Goal: Information Seeking & Learning: Learn about a topic

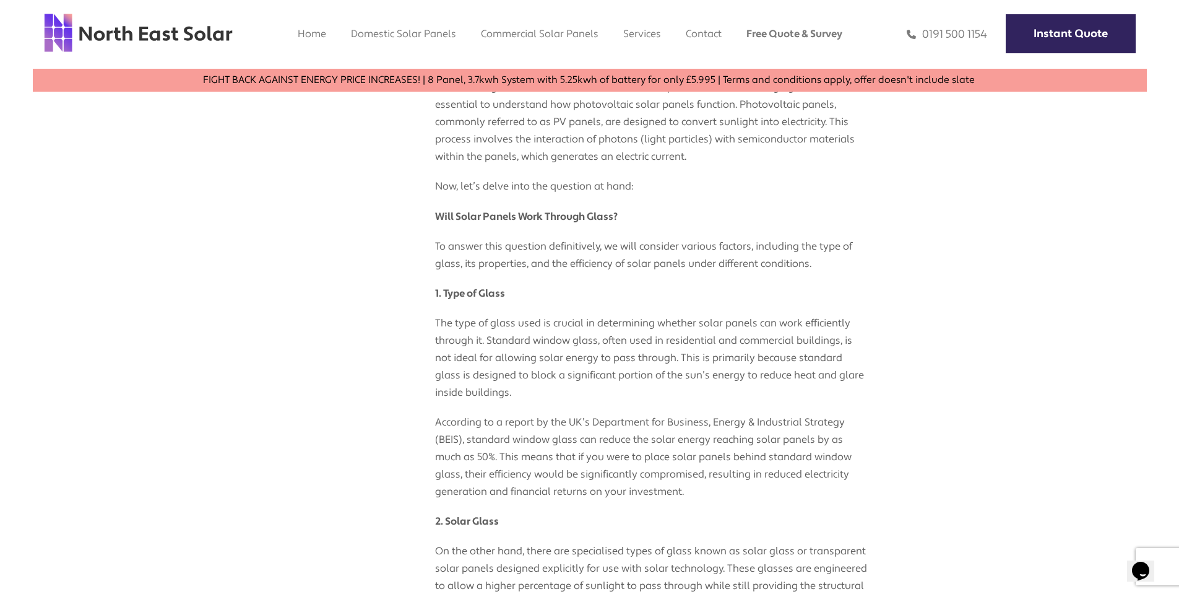
scroll to position [668, 0]
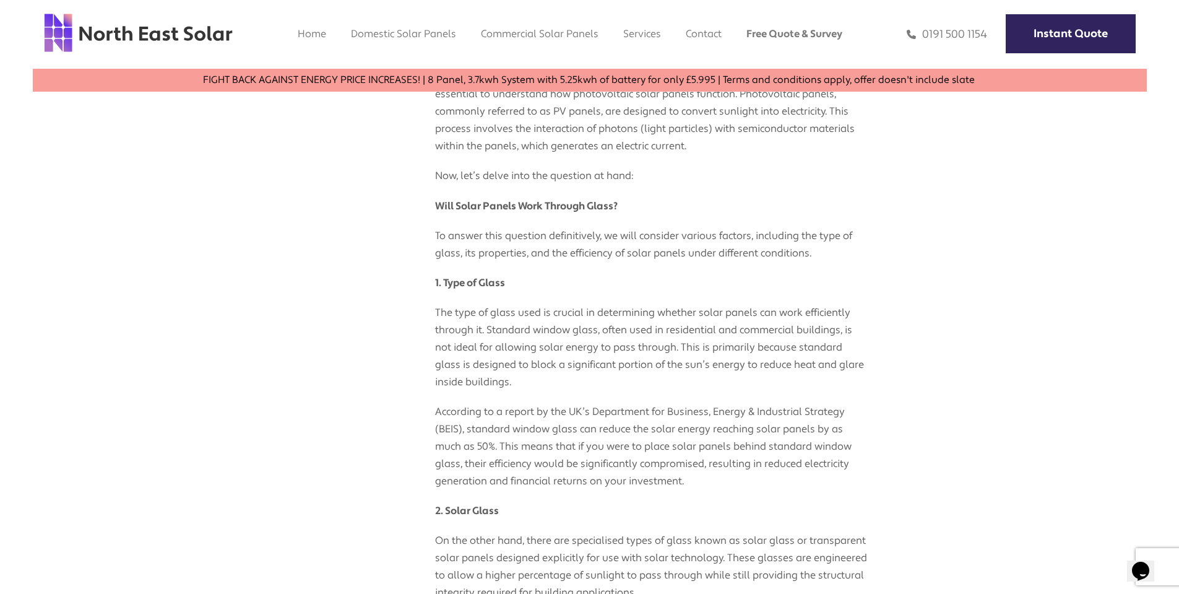
click at [649, 334] on p "The type of glass used is crucial in determining whether solar panels can work …" at bounding box center [651, 341] width 433 height 99
click at [646, 364] on p "The type of glass used is crucial in determining whether solar panels can work …" at bounding box center [651, 341] width 433 height 99
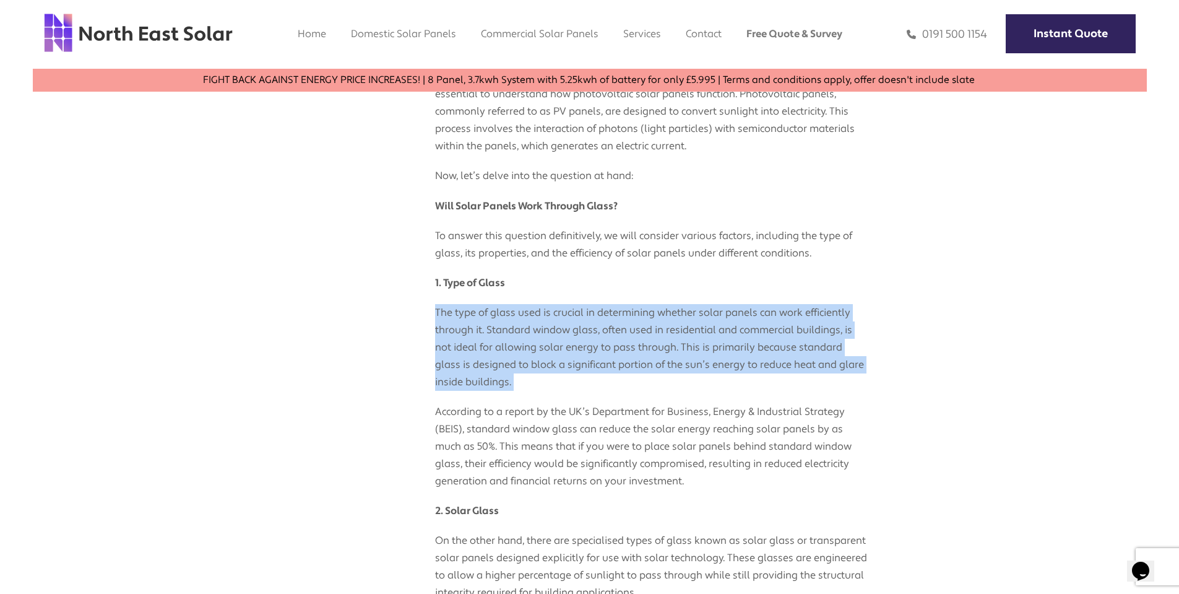
click at [646, 364] on p "The type of glass used is crucial in determining whether solar panels can work …" at bounding box center [651, 341] width 433 height 99
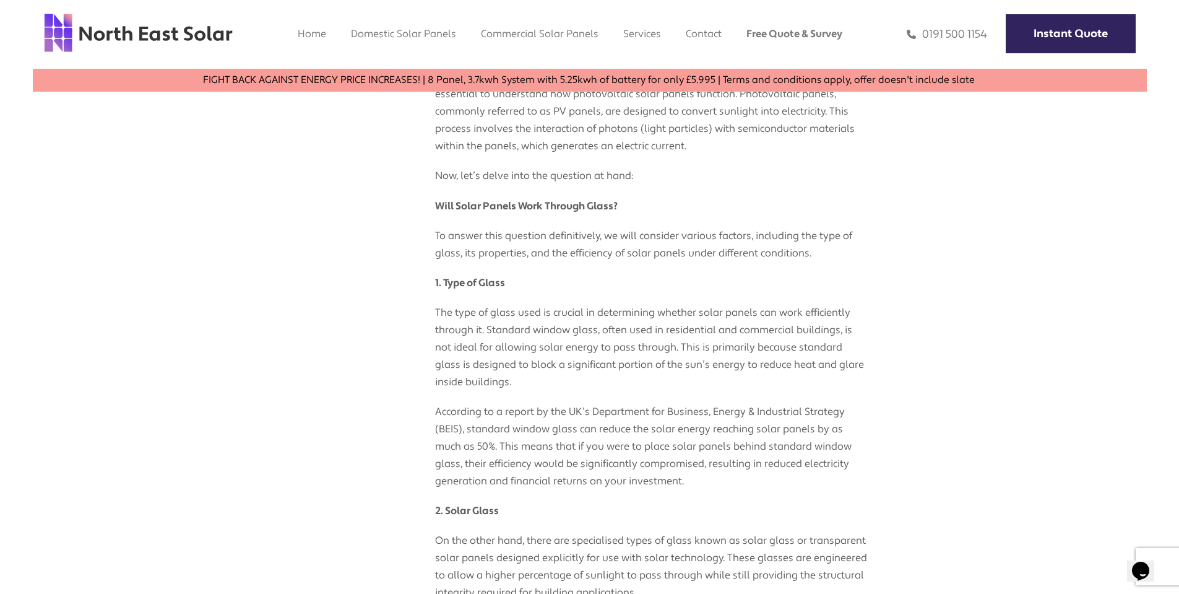
click at [660, 416] on p "According to a report by the UK’s Department for Business, Energy & Industrial …" at bounding box center [651, 440] width 433 height 99
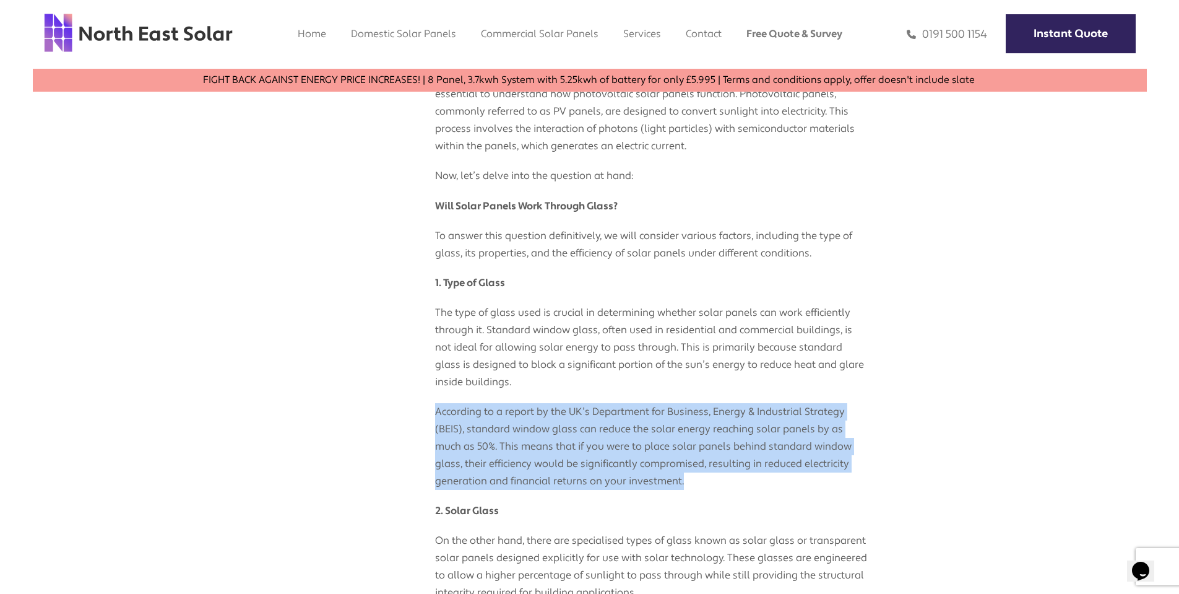
click at [660, 416] on p "According to a report by the UK’s Department for Business, Energy & Industrial …" at bounding box center [651, 440] width 433 height 99
click at [589, 443] on p "According to a report by the UK’s Department for Business, Energy & Industrial …" at bounding box center [651, 440] width 433 height 99
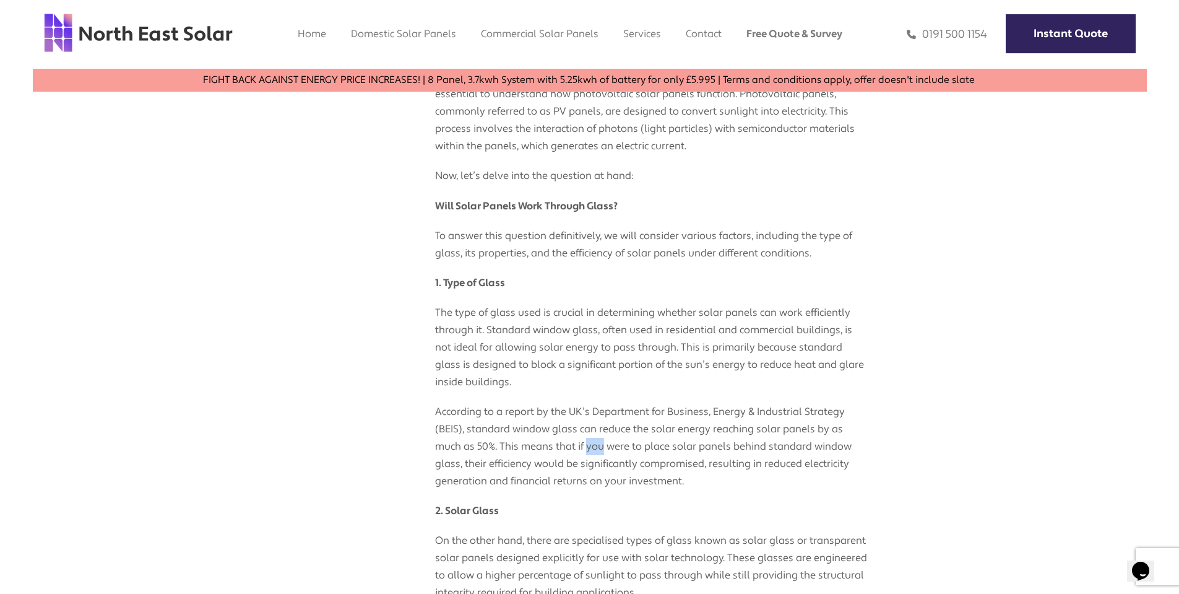
click at [589, 443] on p "According to a report by the UK’s Department for Business, Energy & Industrial …" at bounding box center [651, 440] width 433 height 99
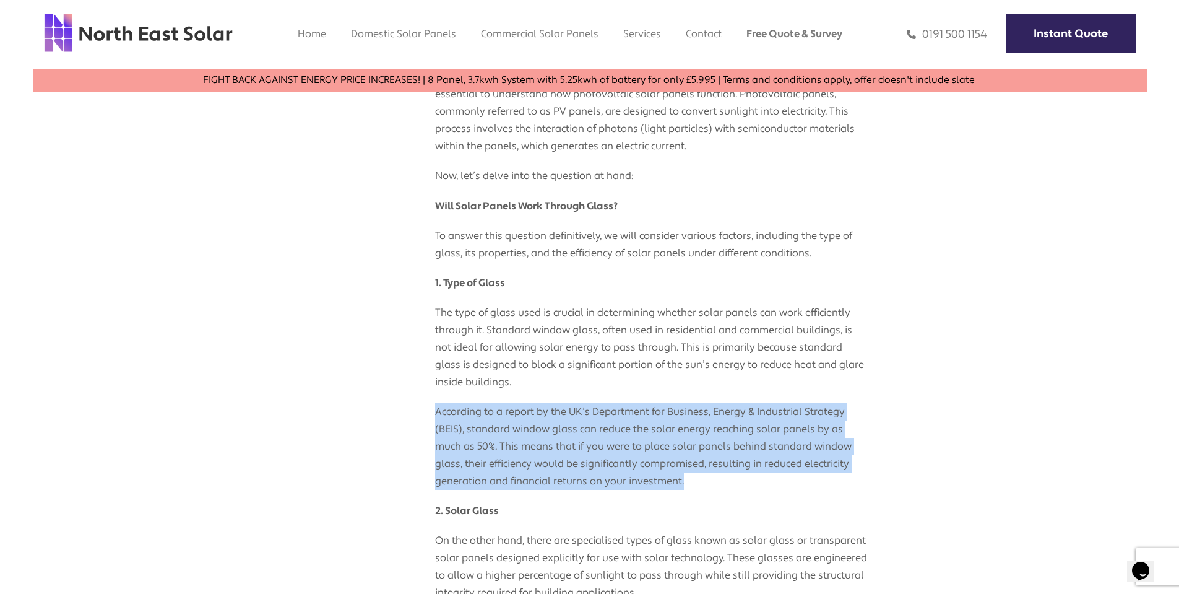
click at [589, 443] on p "According to a report by the UK’s Department for Business, Energy & Industrial …" at bounding box center [651, 440] width 433 height 99
click at [630, 457] on p "According to a report by the UK’s Department for Business, Energy & Industrial …" at bounding box center [651, 440] width 433 height 99
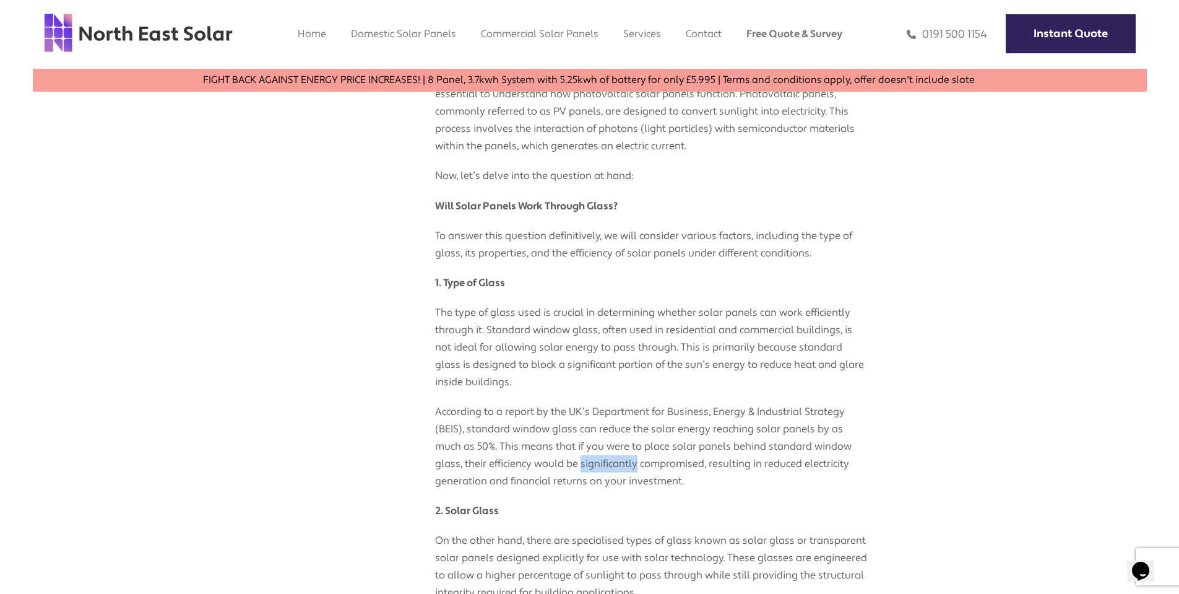
click at [630, 457] on p "According to a report by the UK’s Department for Business, Energy & Industrial …" at bounding box center [651, 440] width 433 height 99
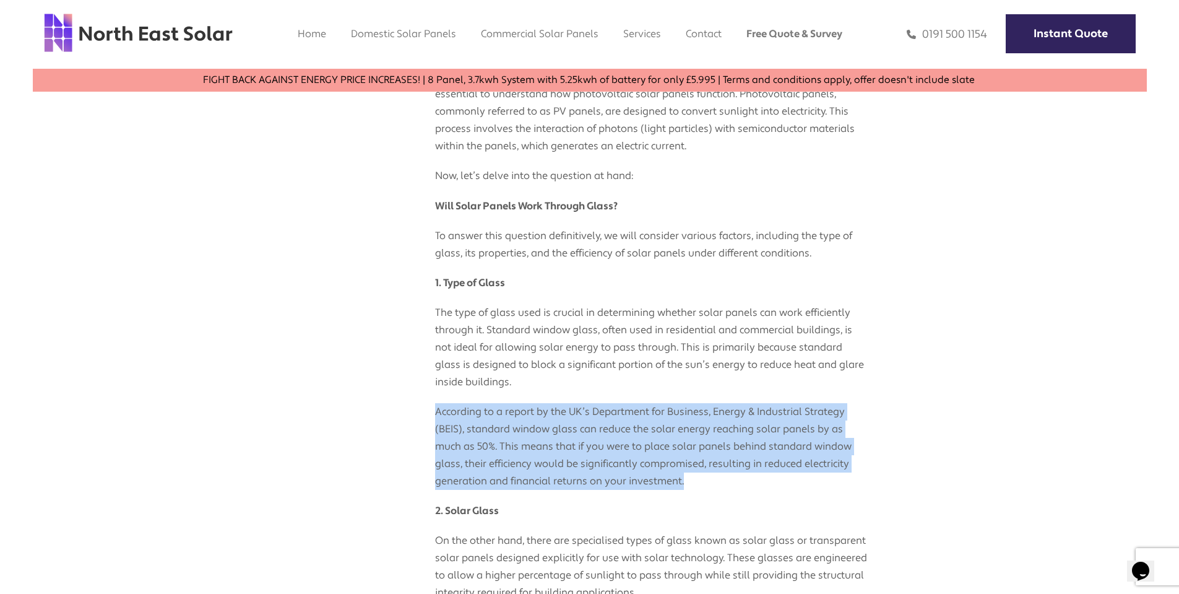
click at [630, 457] on p "According to a report by the UK’s Department for Business, Energy & Industrial …" at bounding box center [651, 440] width 433 height 99
